Goal: Check status: Check status

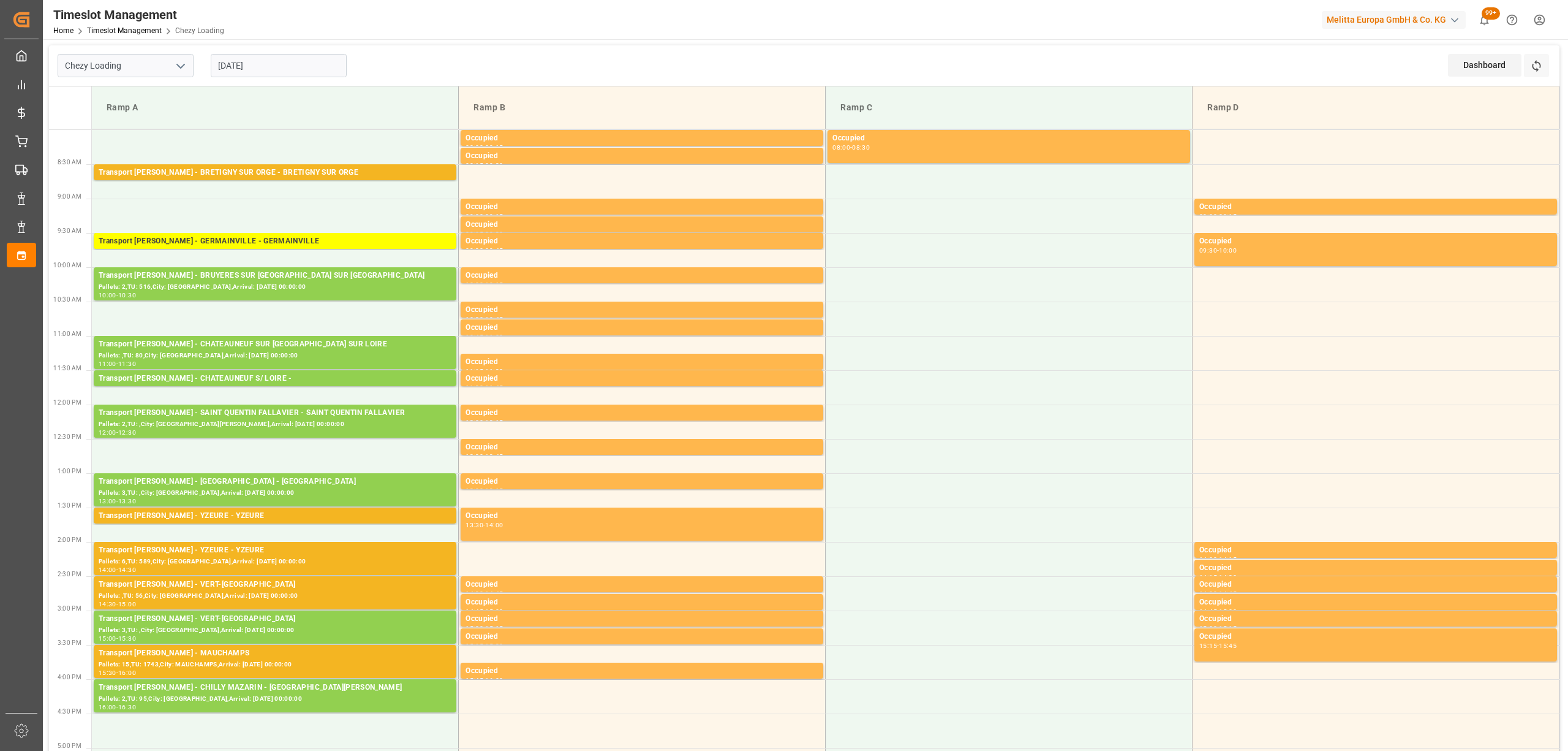
click at [1549, 81] on div "Refresh Time Slots" at bounding box center [1537, 69] width 27 height 32
click at [1546, 75] on button "Refresh Time Slots" at bounding box center [1536, 65] width 25 height 23
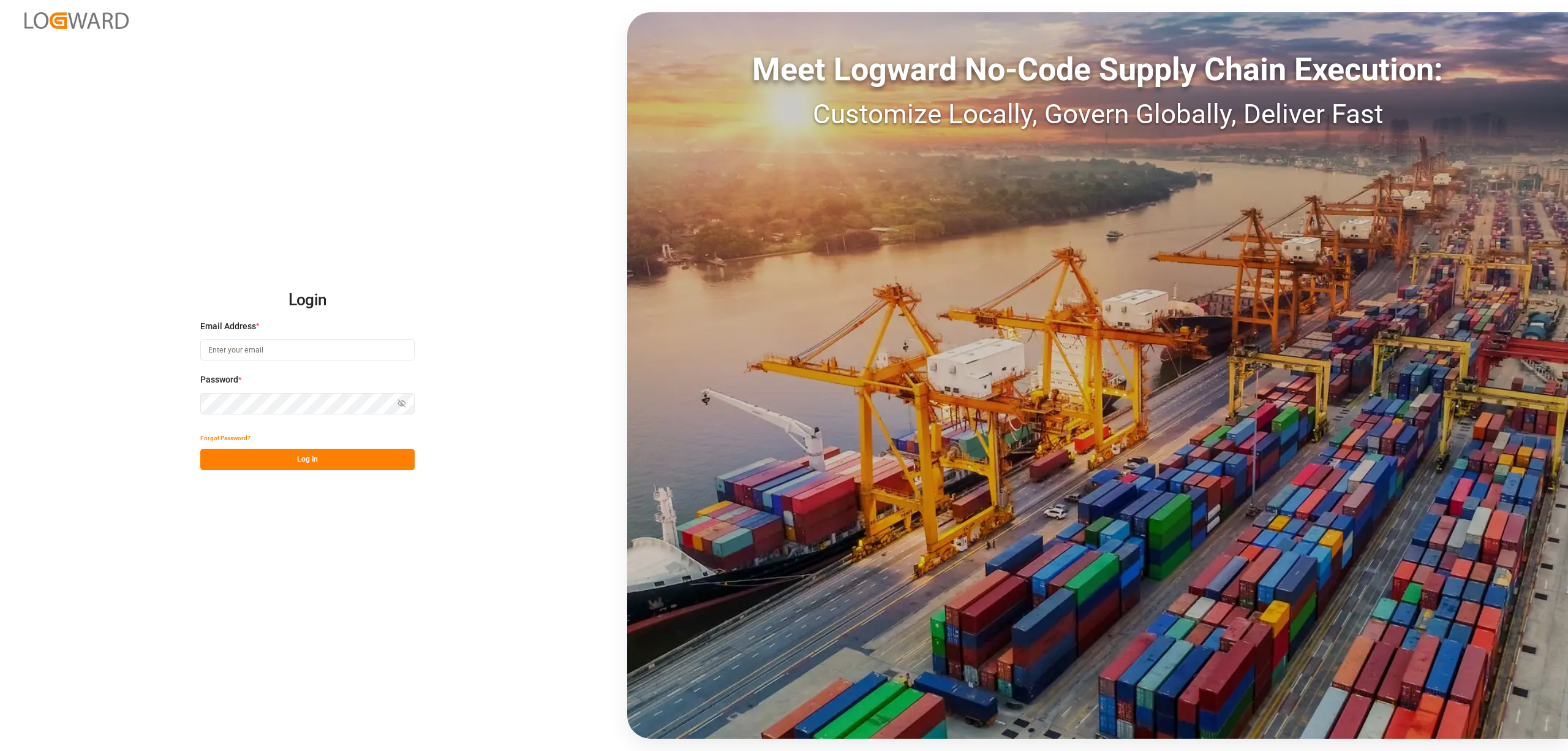
type input "[EMAIL_ADDRESS][PERSON_NAME][DOMAIN_NAME]"
click at [338, 455] on button "Log In" at bounding box center [307, 459] width 214 height 21
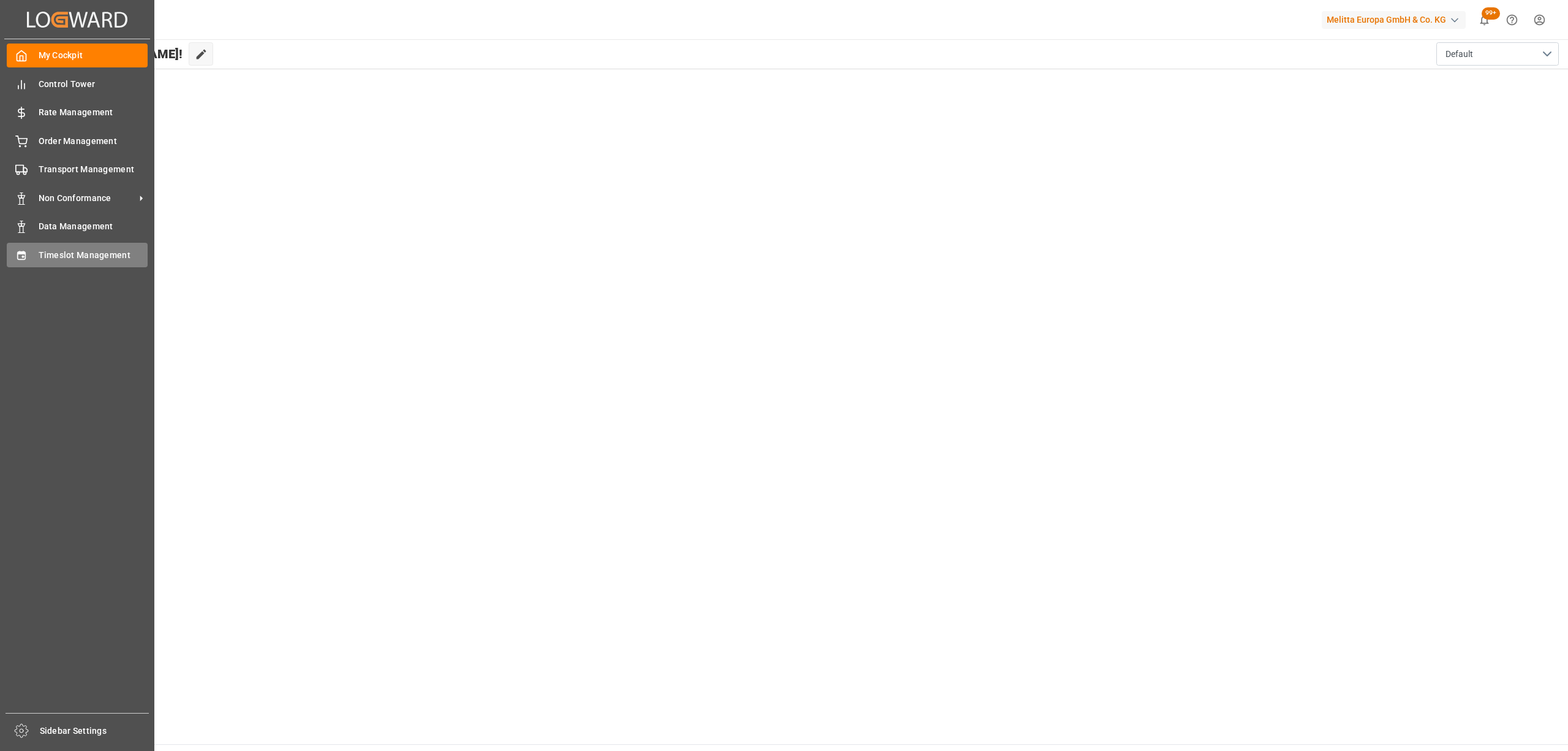
click at [30, 252] on div "Timeslot Management Timeslot Management" at bounding box center [78, 255] width 141 height 24
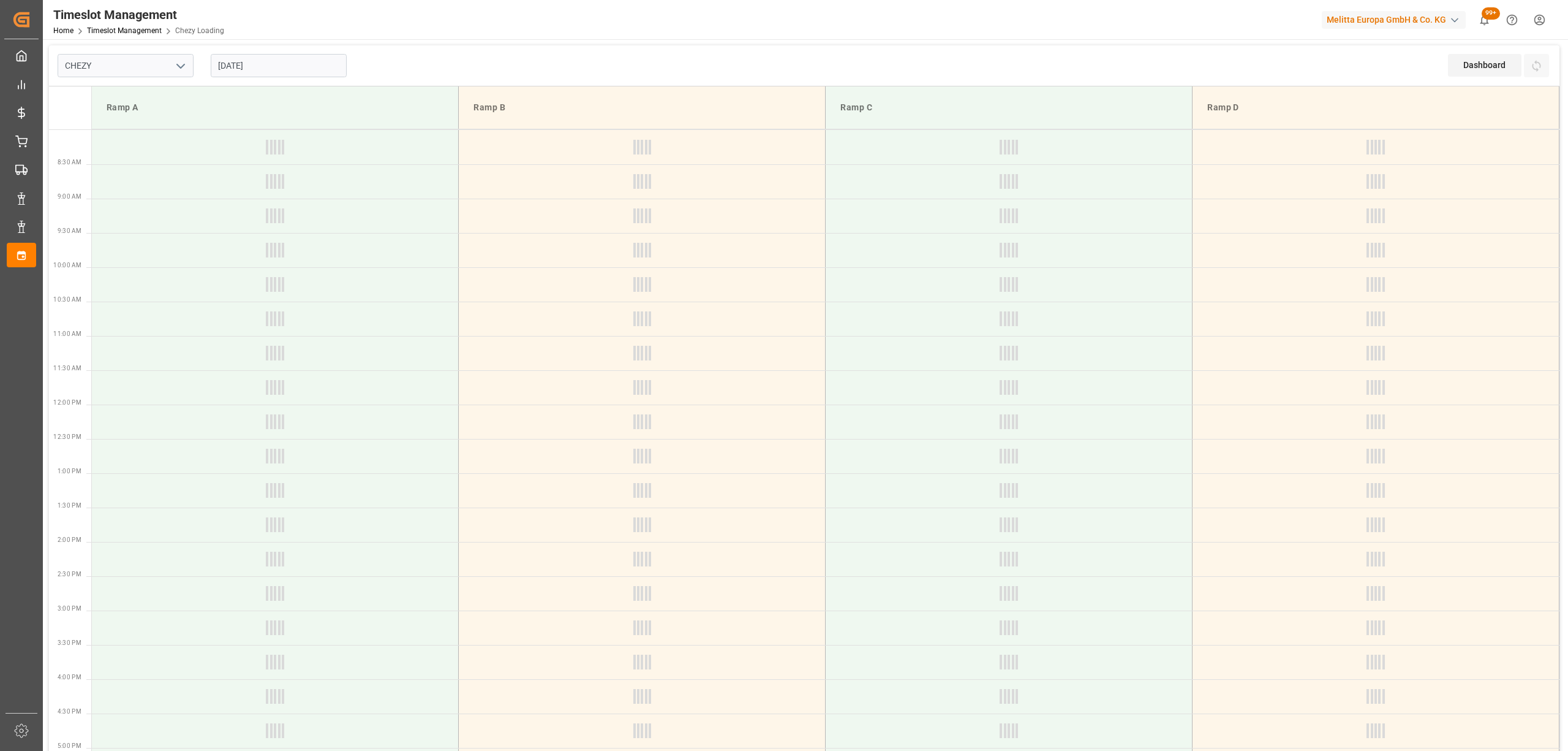
type input "Chezy Loading"
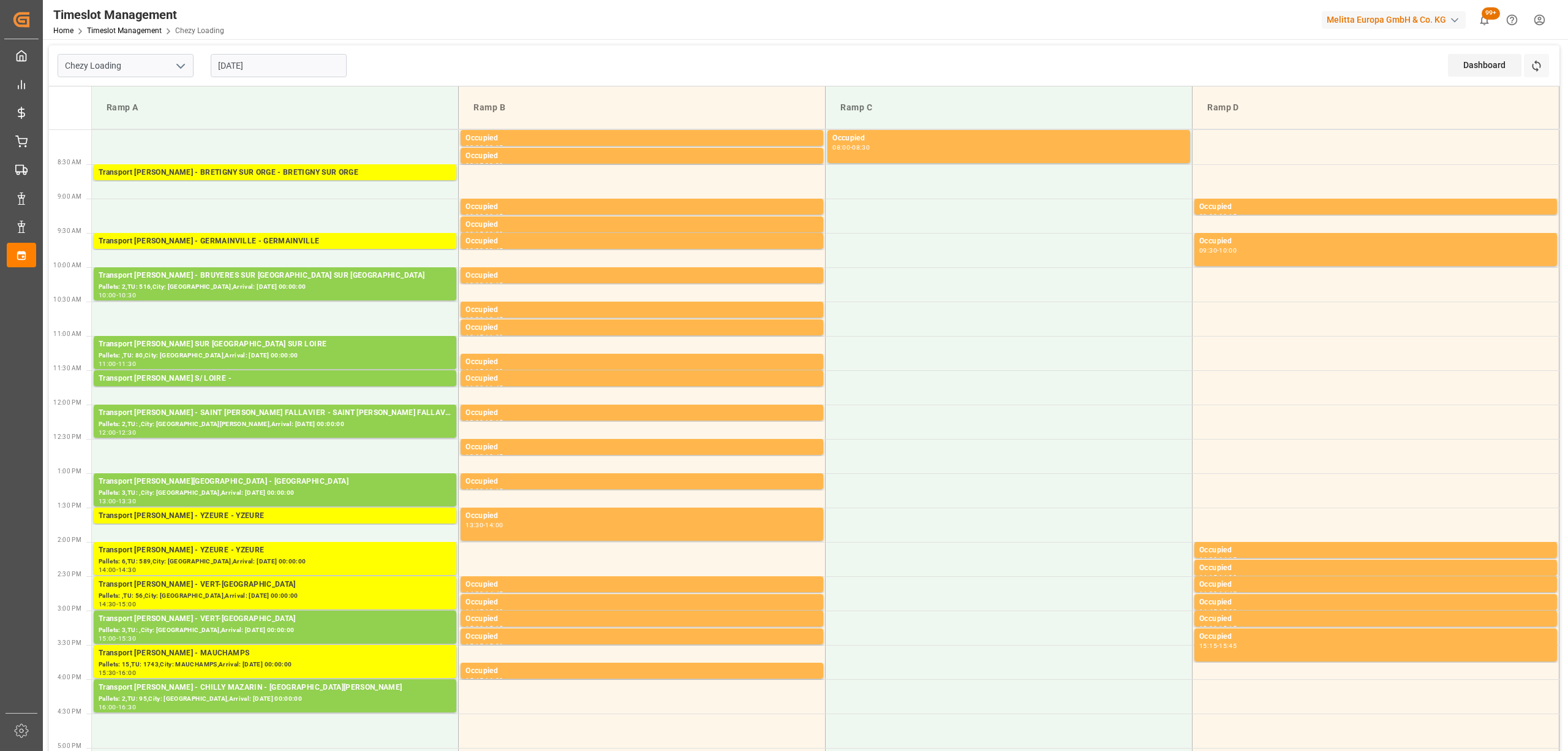
click at [1551, 71] on div "Dashboard View Dashboard Refresh Time Slots" at bounding box center [1503, 65] width 111 height 40
click at [1546, 67] on button "Refresh Time Slots" at bounding box center [1536, 65] width 25 height 23
click at [1534, 70] on icon at bounding box center [1536, 66] width 13 height 13
click at [710, 67] on div "Chezy Loading [DATE] Dashboard View Dashboard Refresh Time Slots" at bounding box center [804, 66] width 1510 height 41
click at [961, 48] on div "Chezy Loading [DATE] Dashboard View Dashboard Refresh Time Slots" at bounding box center [804, 66] width 1510 height 41
